Goal: Task Accomplishment & Management: Manage account settings

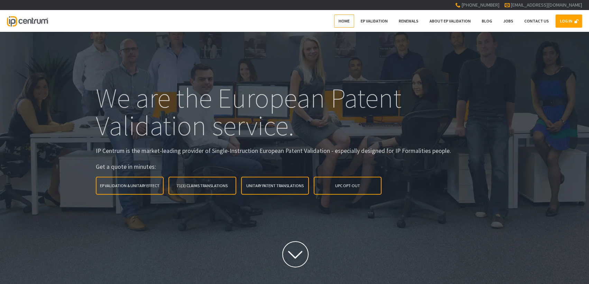
click at [562, 19] on link "LOG IN" at bounding box center [569, 21] width 27 height 13
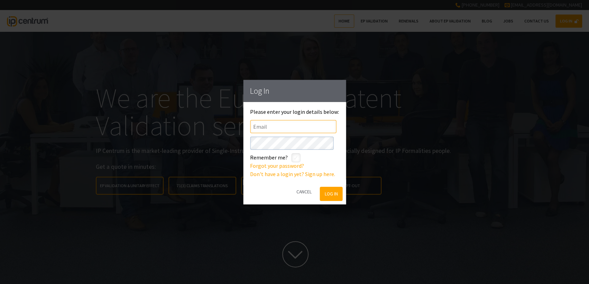
click at [283, 126] on input"] "text" at bounding box center [293, 126] width 86 height 13
type input"] "[EMAIL_ADDRESS][DOMAIN_NAME]"
click button "Log In" at bounding box center [331, 194] width 22 height 14
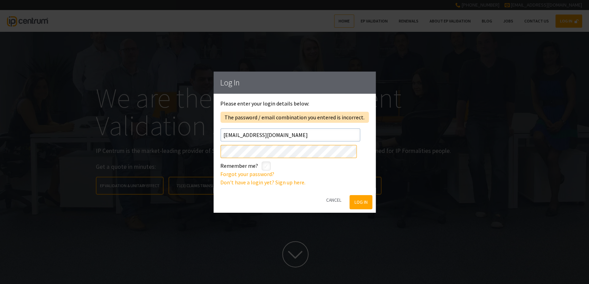
click at [140, 162] on div "Log In Please enter your login details below: The password / email combination …" at bounding box center [294, 142] width 589 height 284
click button "Log In" at bounding box center [361, 202] width 22 height 14
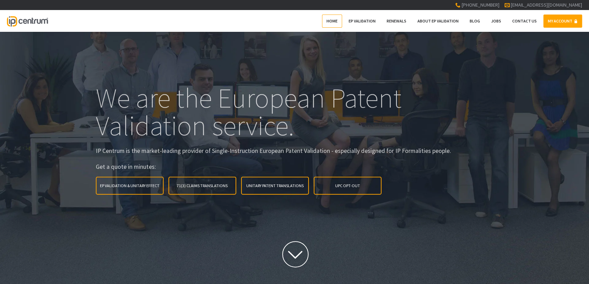
click at [552, 19] on link "MY ACCOUNT" at bounding box center [563, 21] width 39 height 13
